Goal: Information Seeking & Learning: Learn about a topic

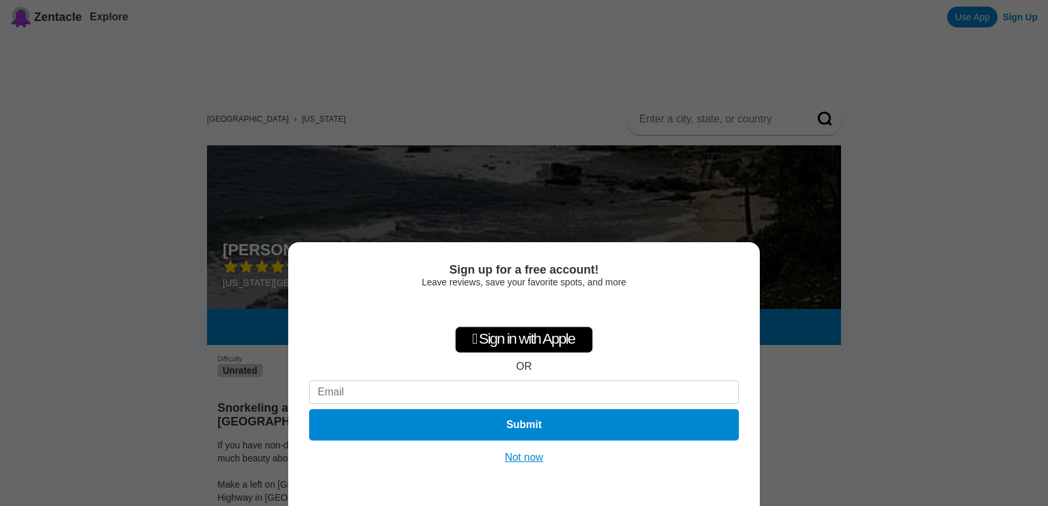
click at [524, 460] on button "Not now" at bounding box center [524, 457] width 47 height 13
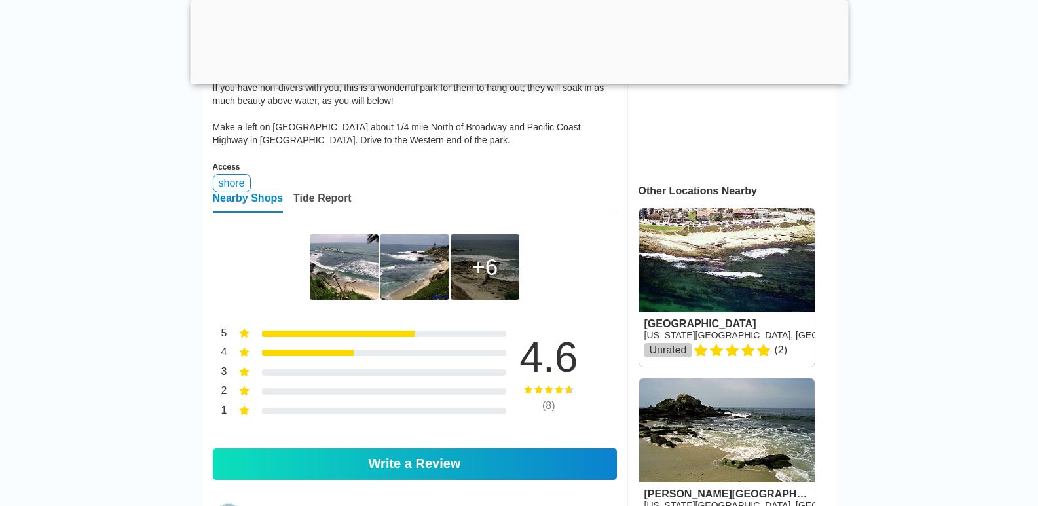
scroll to position [720, 0]
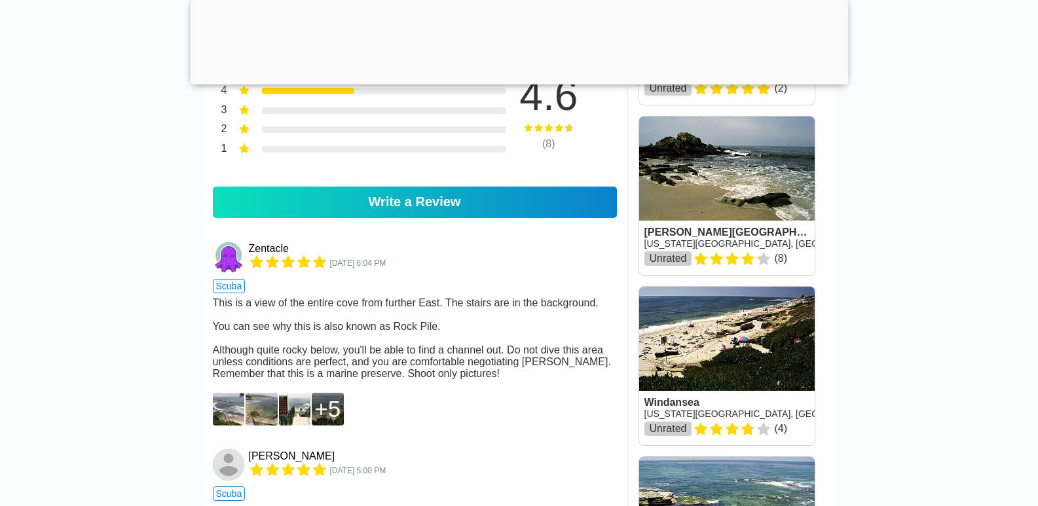
click at [235, 426] on img at bounding box center [229, 409] width 32 height 33
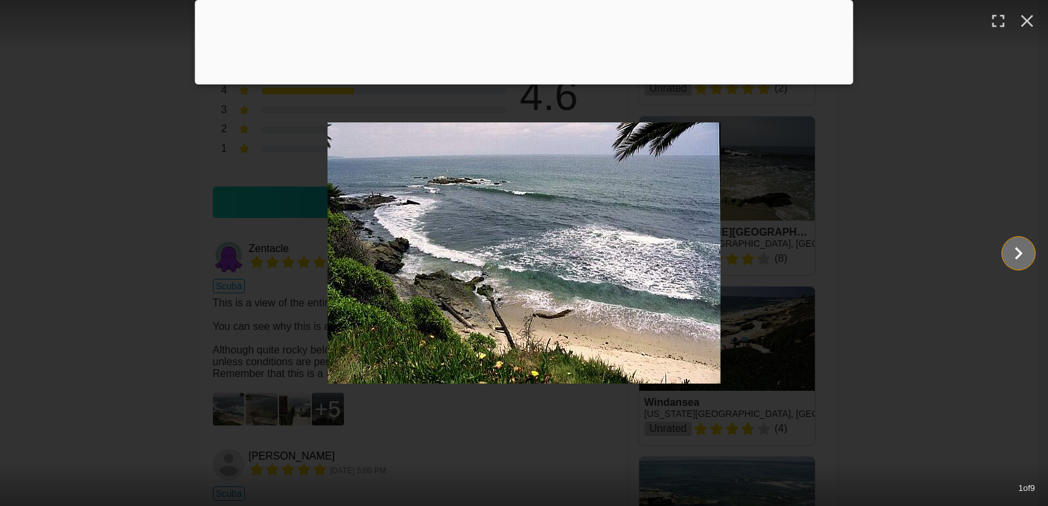
click at [1021, 252] on icon "Show slide 2 of 9" at bounding box center [1019, 253] width 8 height 12
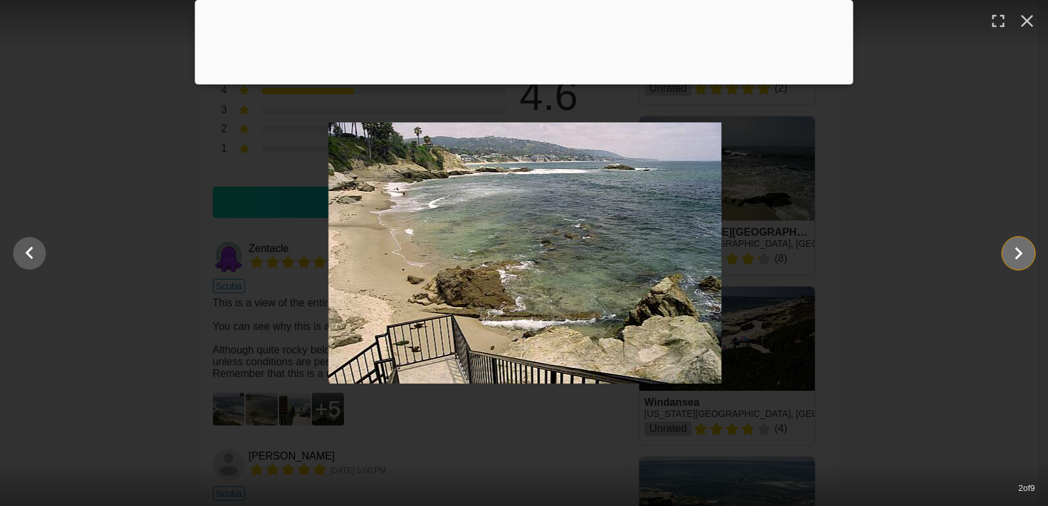
click at [1021, 252] on icon "Show slide 3 of 9" at bounding box center [1019, 253] width 8 height 12
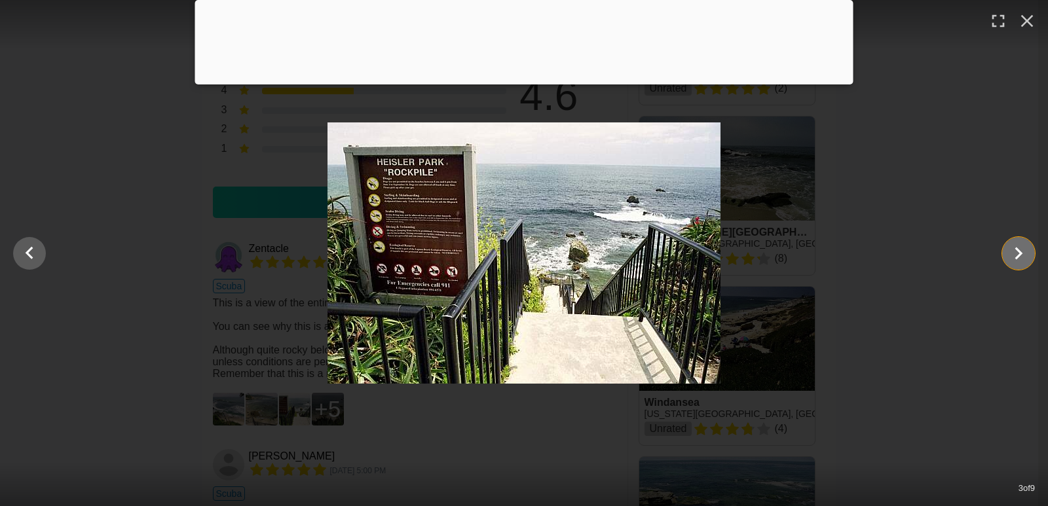
click at [1021, 252] on icon "Show slide 4 of 9" at bounding box center [1019, 253] width 8 height 12
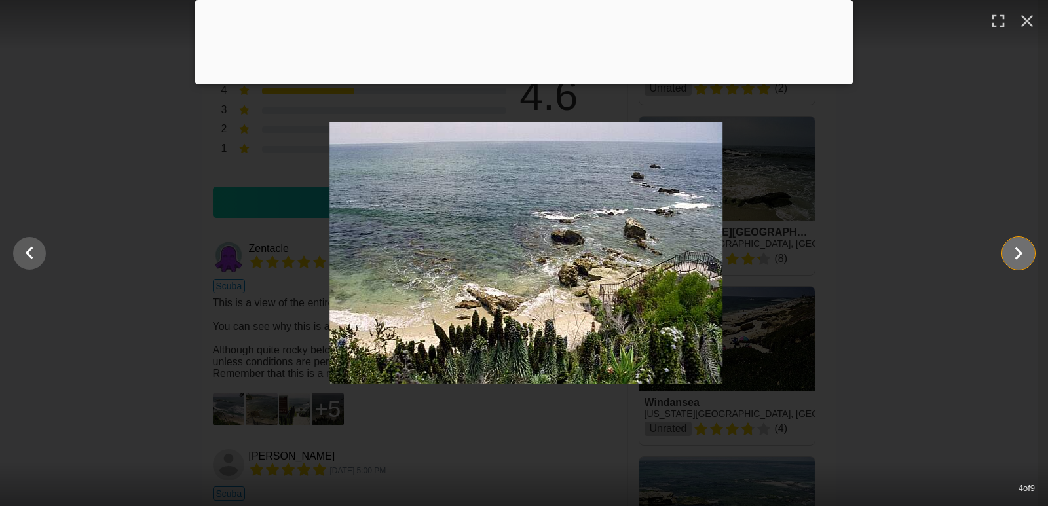
click at [1021, 252] on icon "Show slide 5 of 9" at bounding box center [1019, 253] width 8 height 12
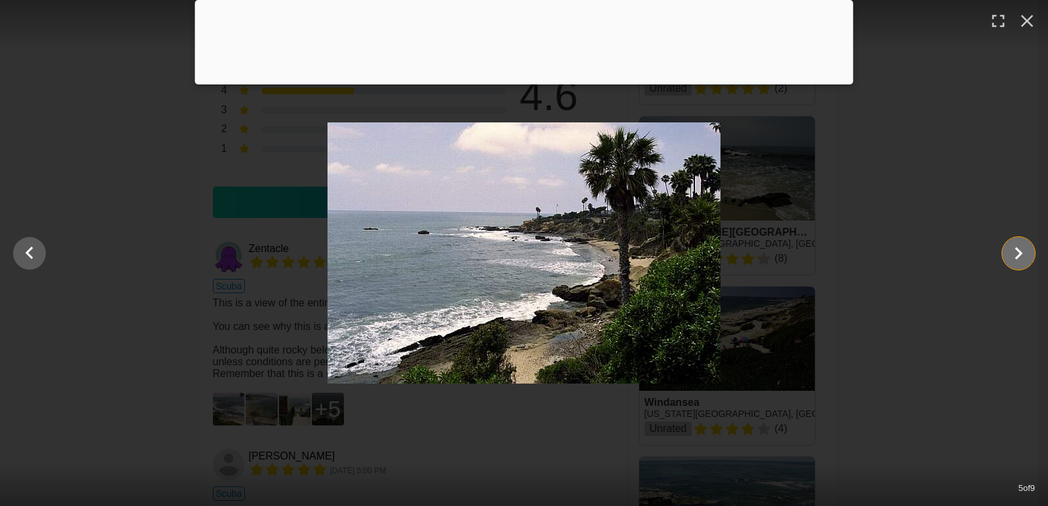
click at [1012, 257] on icon "Show slide 6 of 9" at bounding box center [1018, 253] width 25 height 31
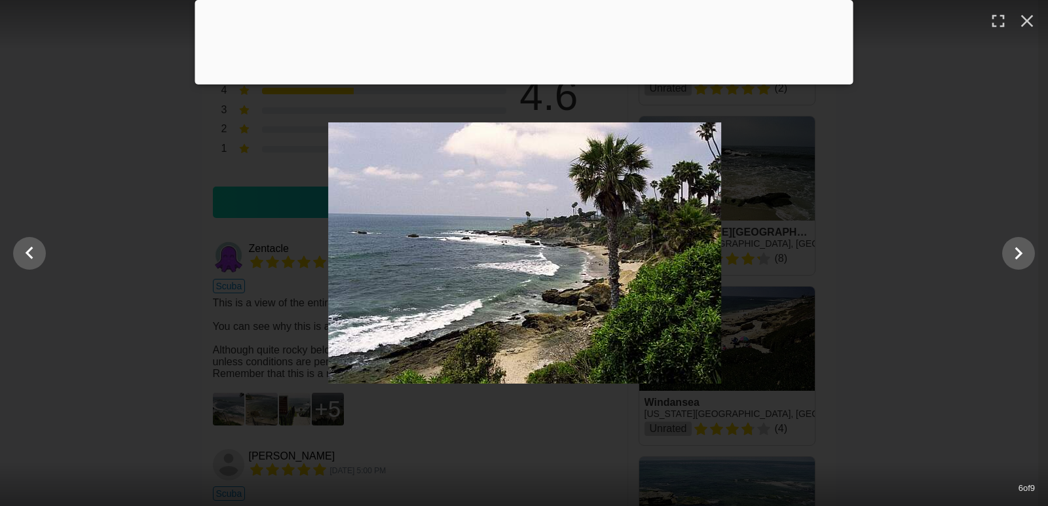
click at [901, 256] on div at bounding box center [525, 252] width 1048 height 261
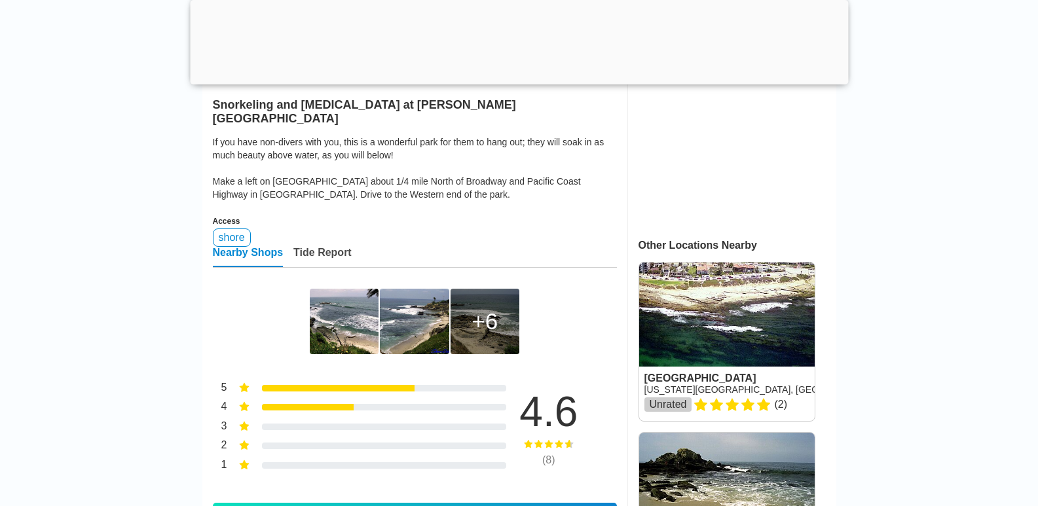
scroll to position [393, 0]
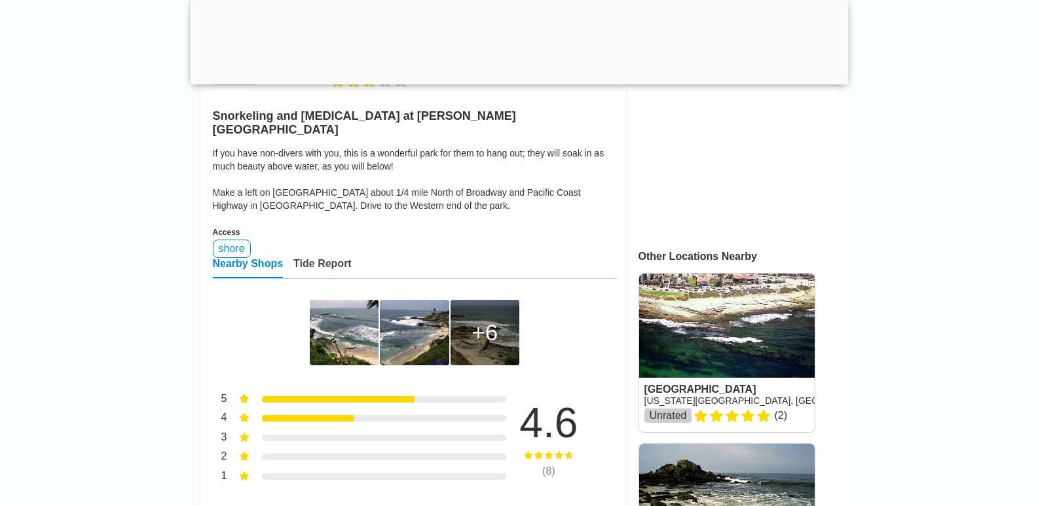
click at [482, 346] on div "6" at bounding box center [485, 333] width 26 height 26
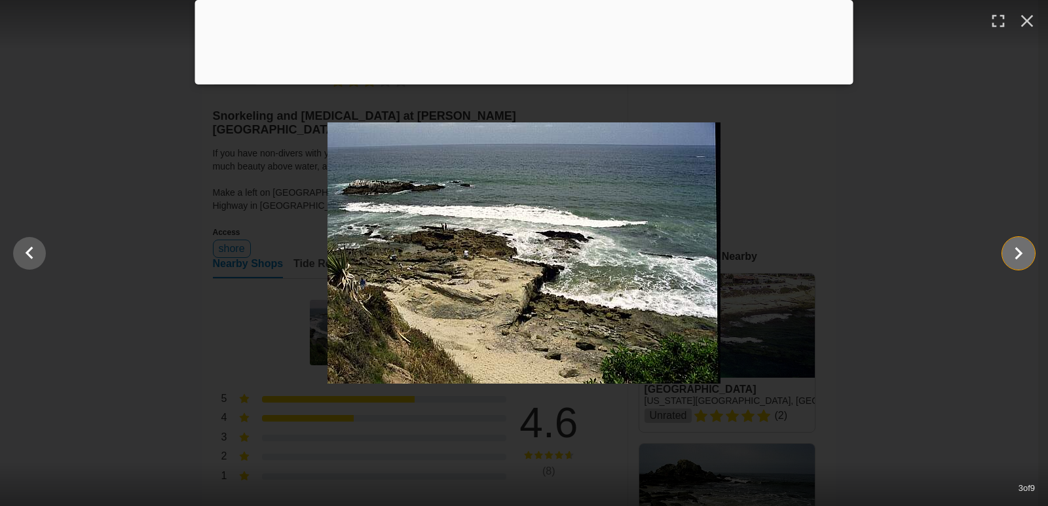
click at [1011, 250] on icon "Show slide 4 of 9" at bounding box center [1018, 253] width 25 height 31
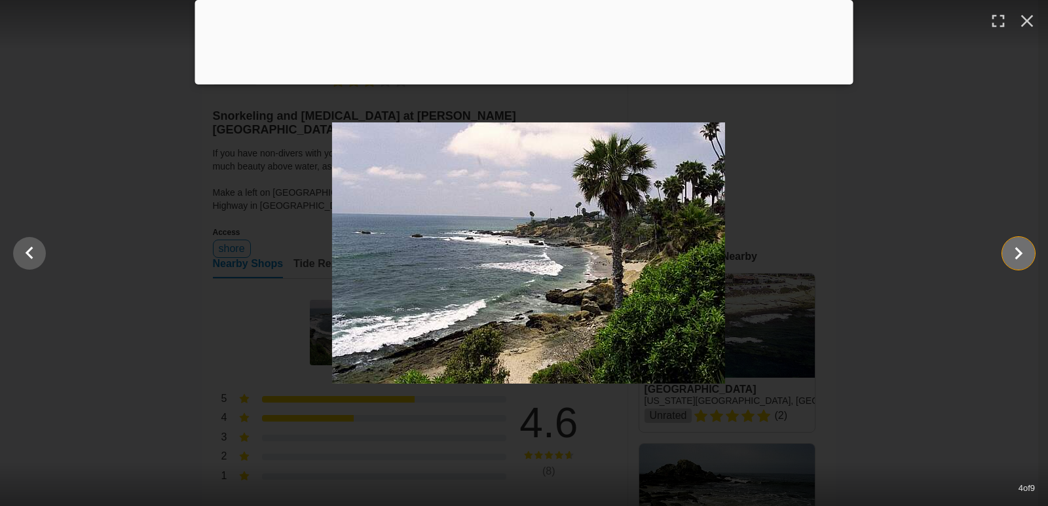
click at [1011, 250] on icon "Show slide 5 of 9" at bounding box center [1018, 253] width 25 height 31
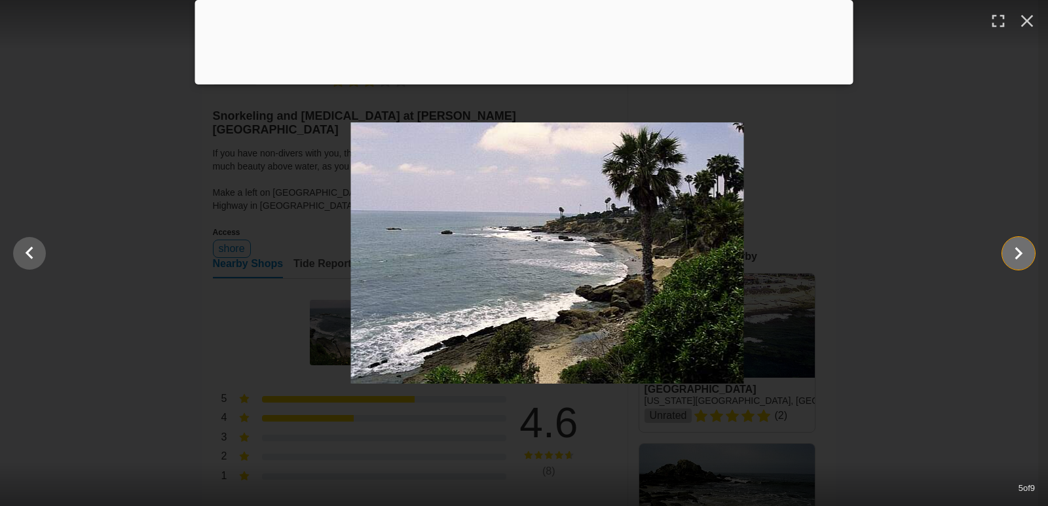
click at [1011, 250] on icon "Show slide 6 of 9" at bounding box center [1018, 253] width 25 height 31
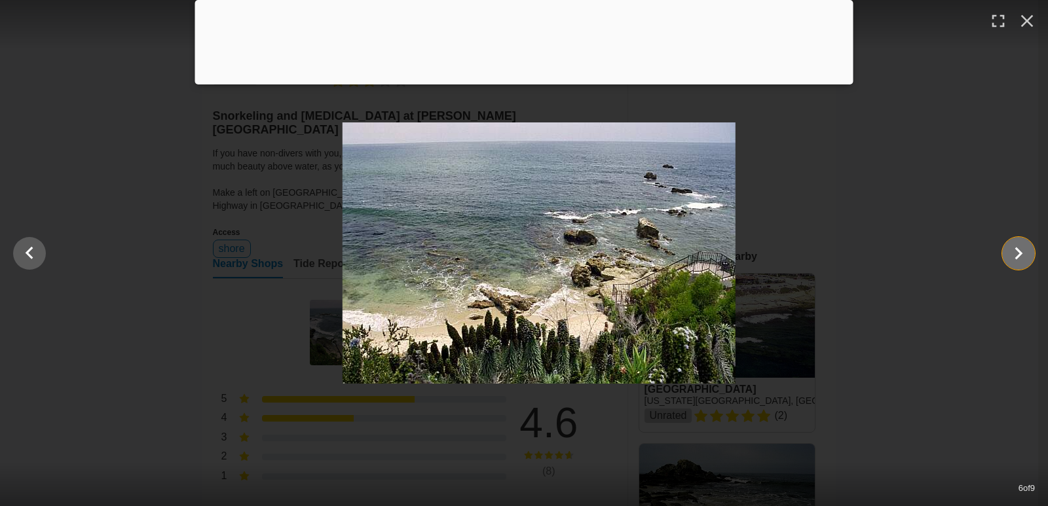
click at [1011, 250] on icon "Show slide 7 of 9" at bounding box center [1018, 253] width 25 height 31
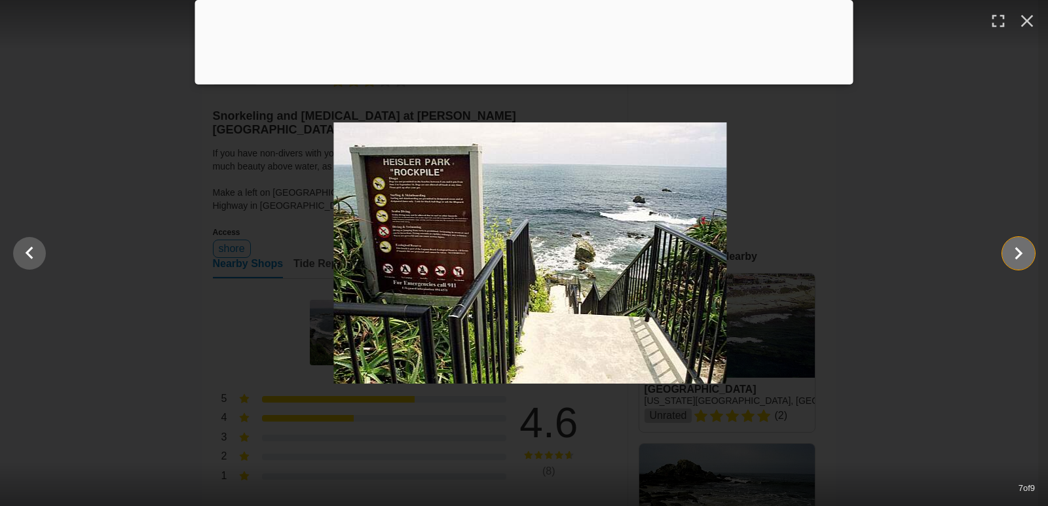
click at [1011, 250] on icon "Show slide 8 of 9" at bounding box center [1018, 253] width 25 height 31
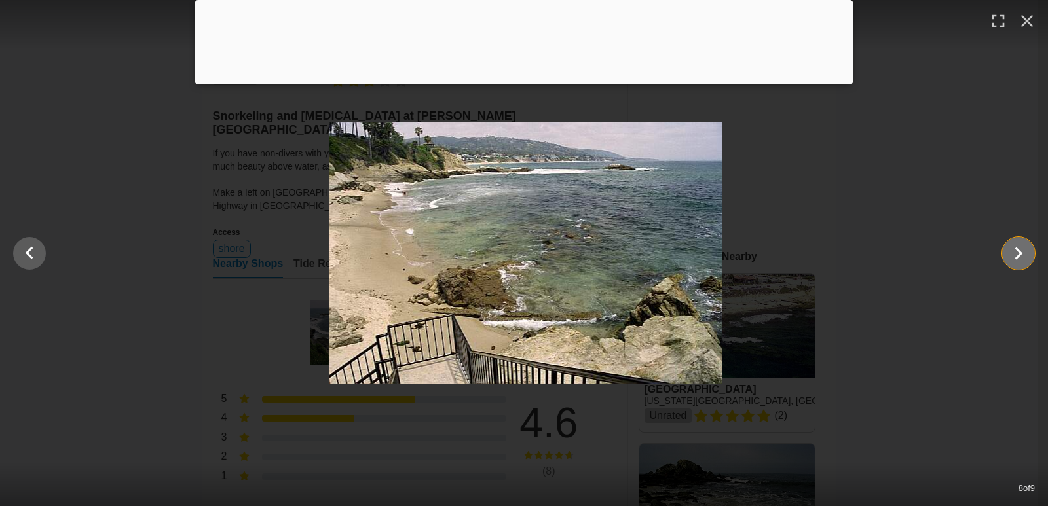
click at [1009, 243] on icon "Show slide 9 of 9" at bounding box center [1018, 253] width 25 height 31
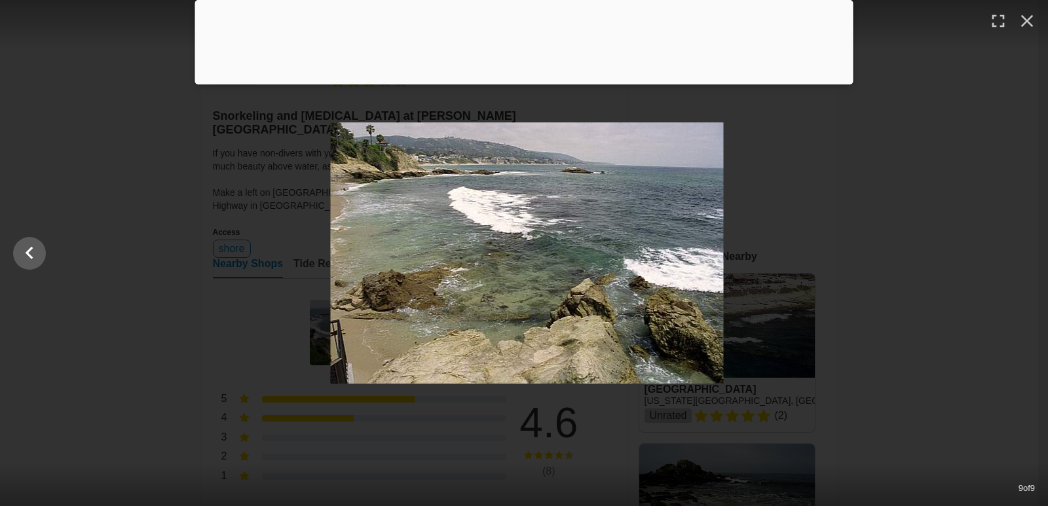
click at [905, 186] on div at bounding box center [527, 252] width 1048 height 261
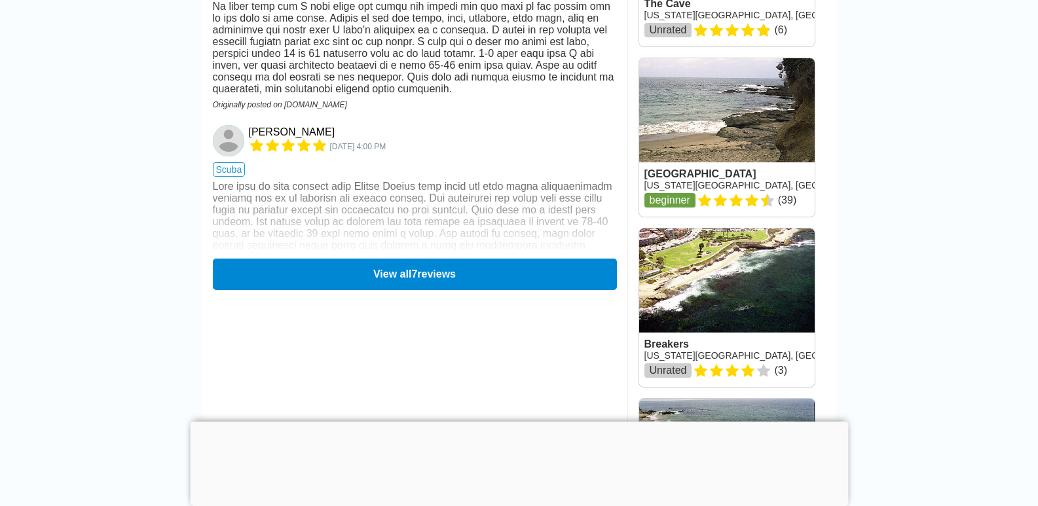
scroll to position [1506, 0]
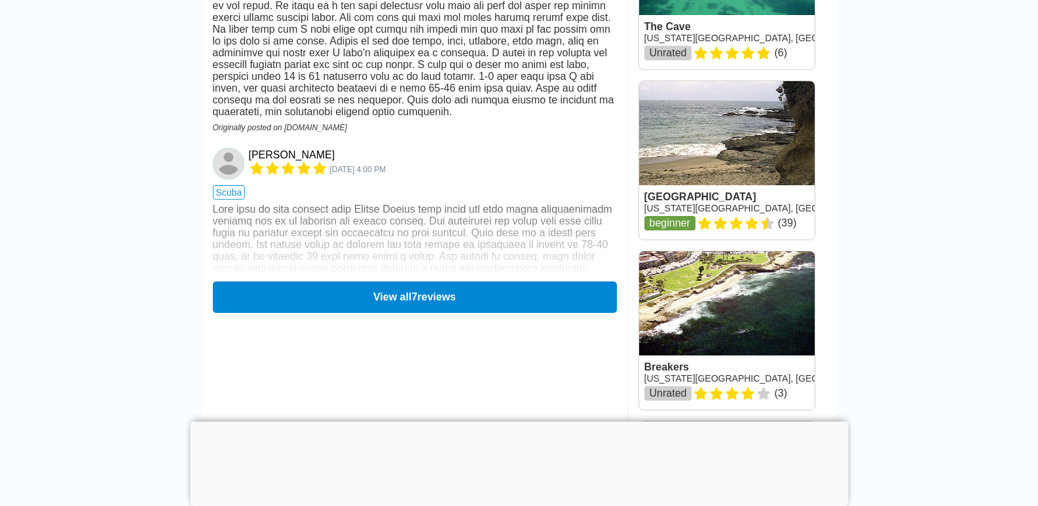
click at [457, 299] on button "View all 7 reviews" at bounding box center [415, 297] width 404 height 31
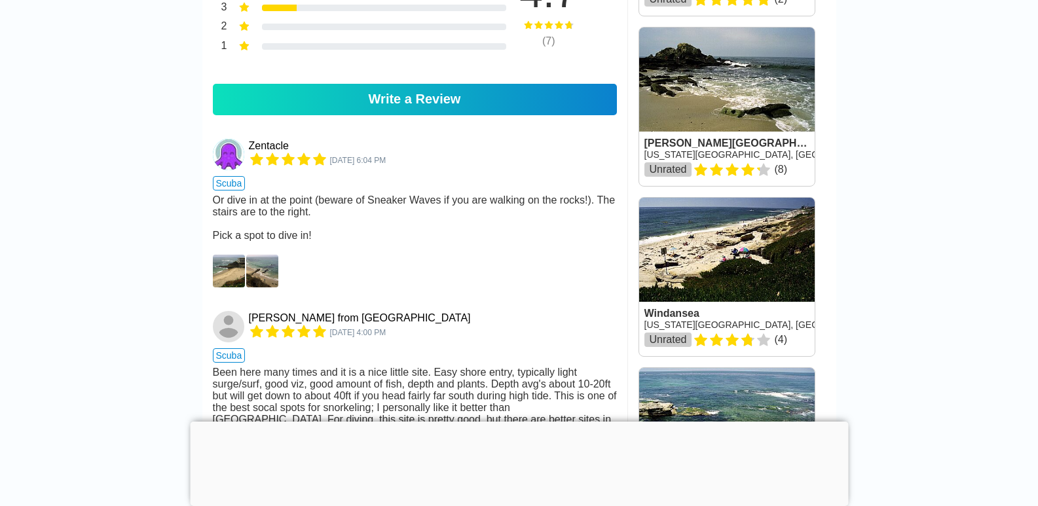
scroll to position [720, 0]
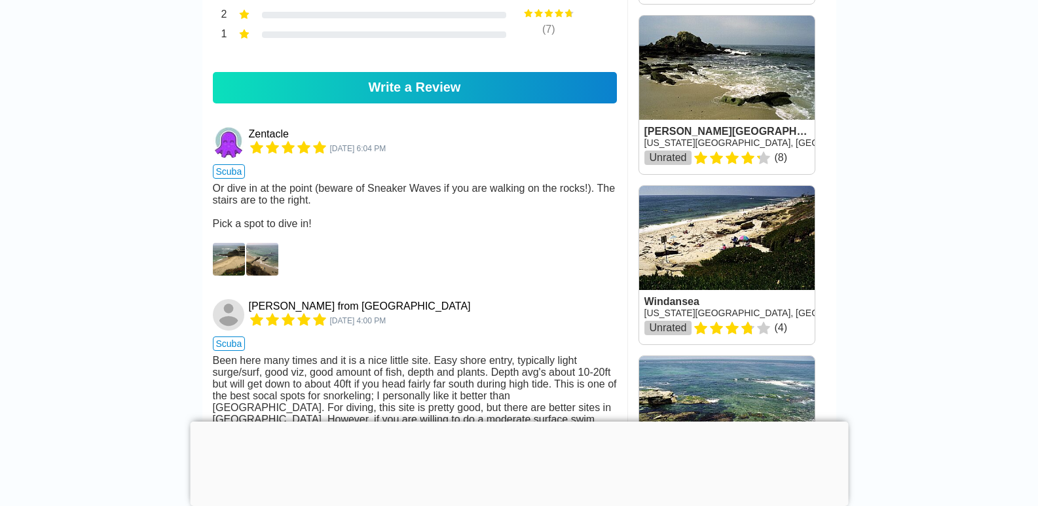
click at [273, 140] on link "Zentacle" at bounding box center [269, 134] width 40 height 12
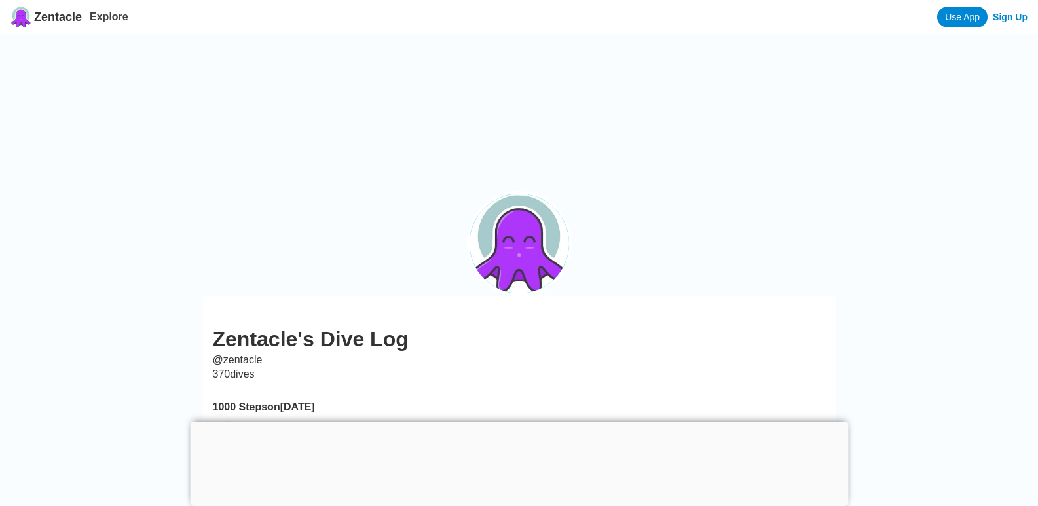
click at [271, 156] on img at bounding box center [519, 139] width 1038 height 210
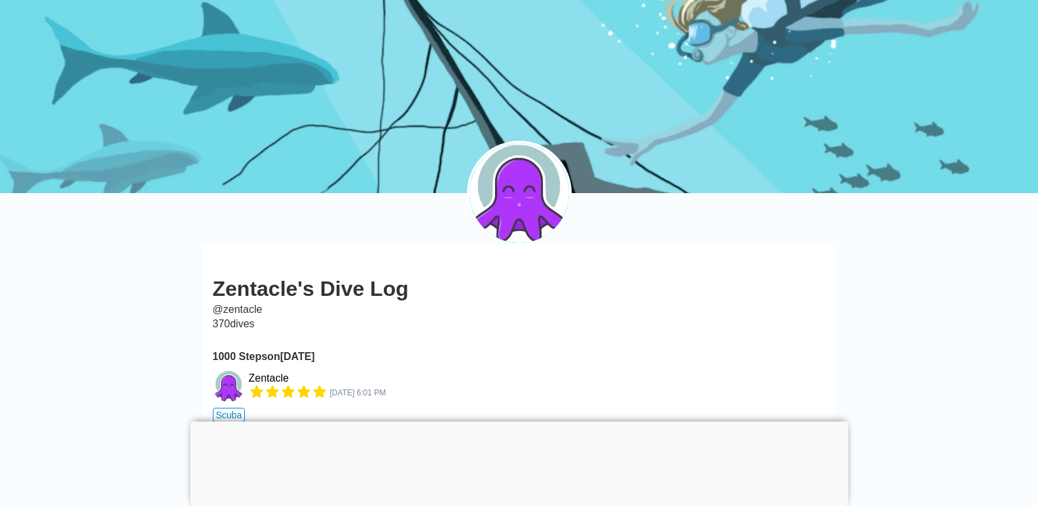
scroll to position [131, 0]
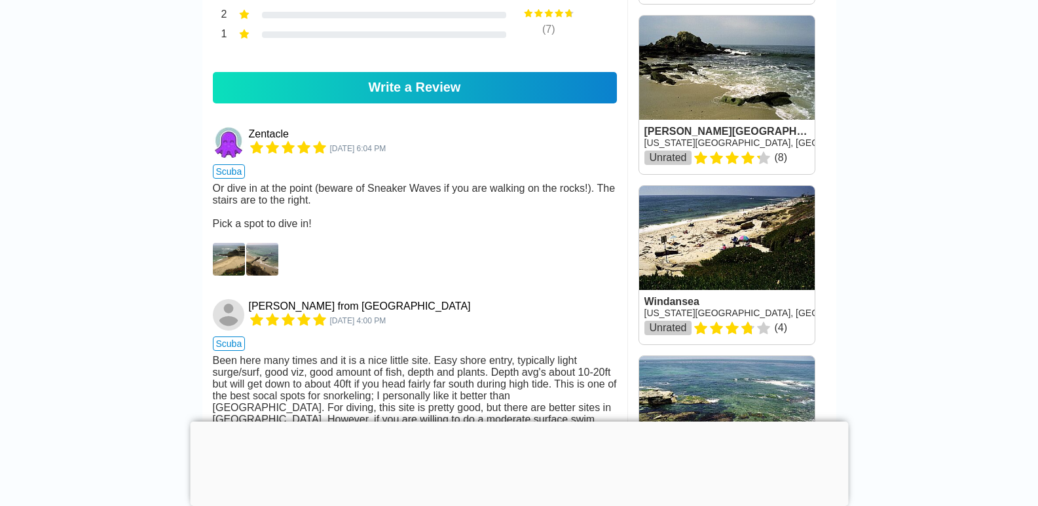
scroll to position [817, 0]
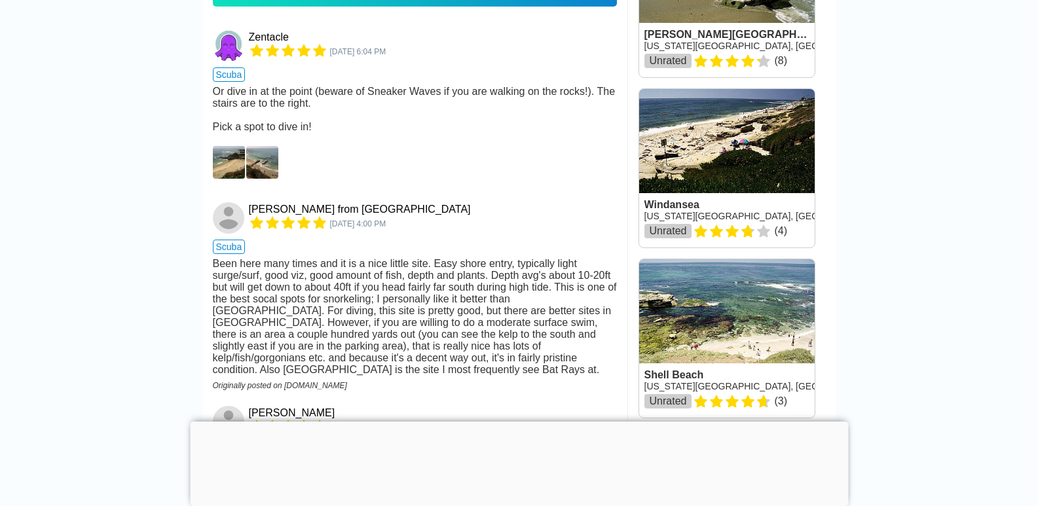
click at [225, 179] on img at bounding box center [229, 162] width 32 height 33
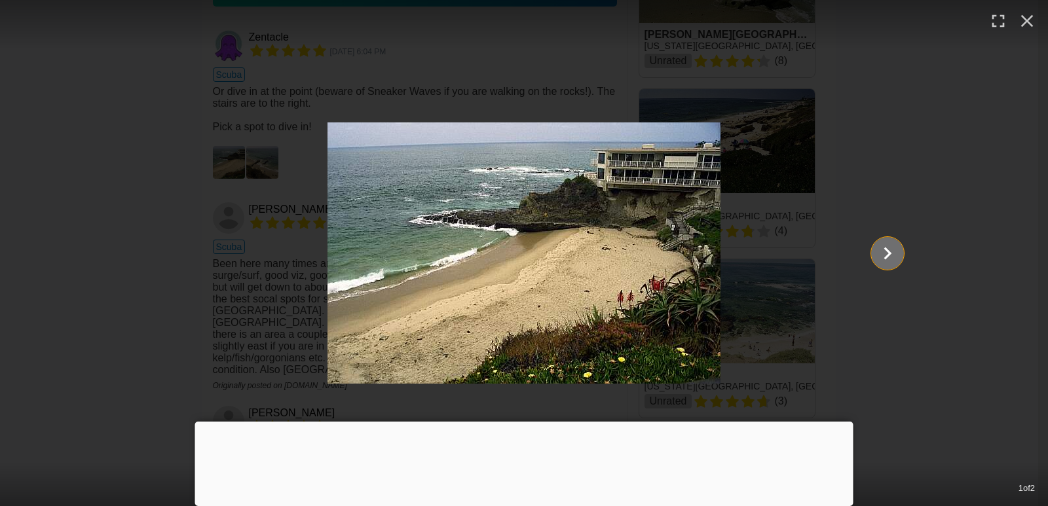
click at [883, 263] on icon "Show slide 2 of 2" at bounding box center [887, 253] width 25 height 31
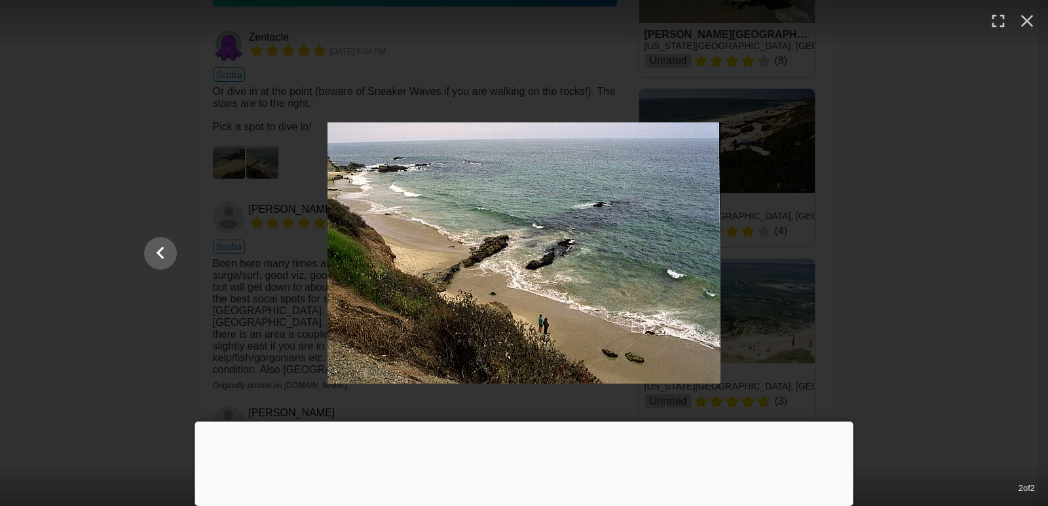
click at [156, 141] on div at bounding box center [524, 252] width 786 height 261
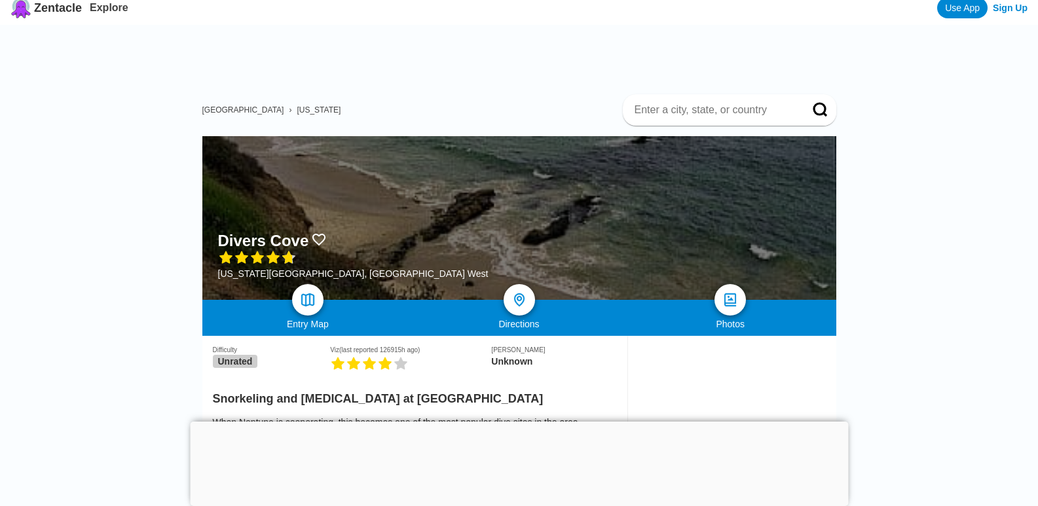
scroll to position [0, 0]
